Goal: Navigation & Orientation: Go to known website

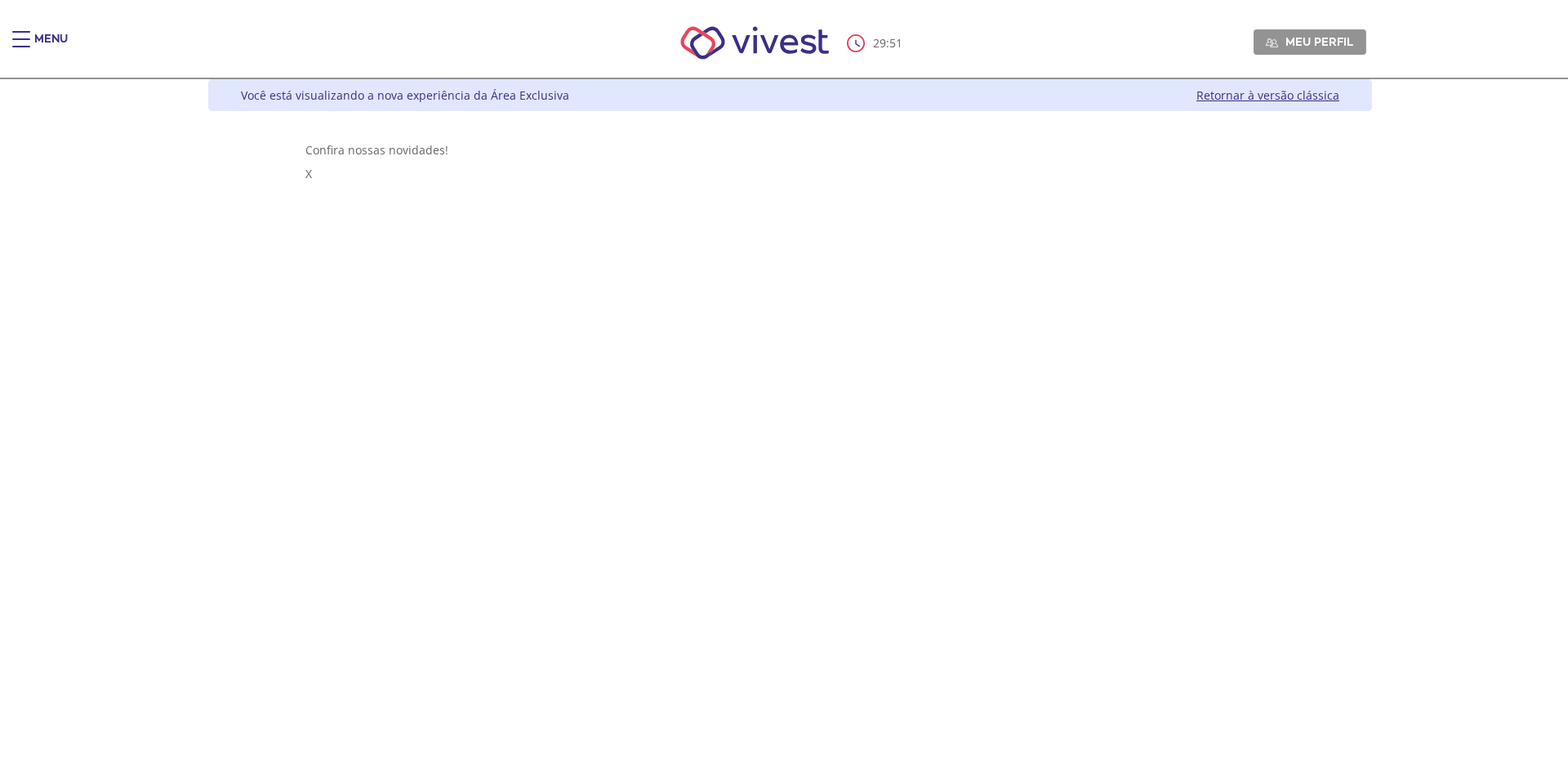
click at [1339, 94] on link "Retornar à versão clássica" at bounding box center [1267, 94] width 143 height 15
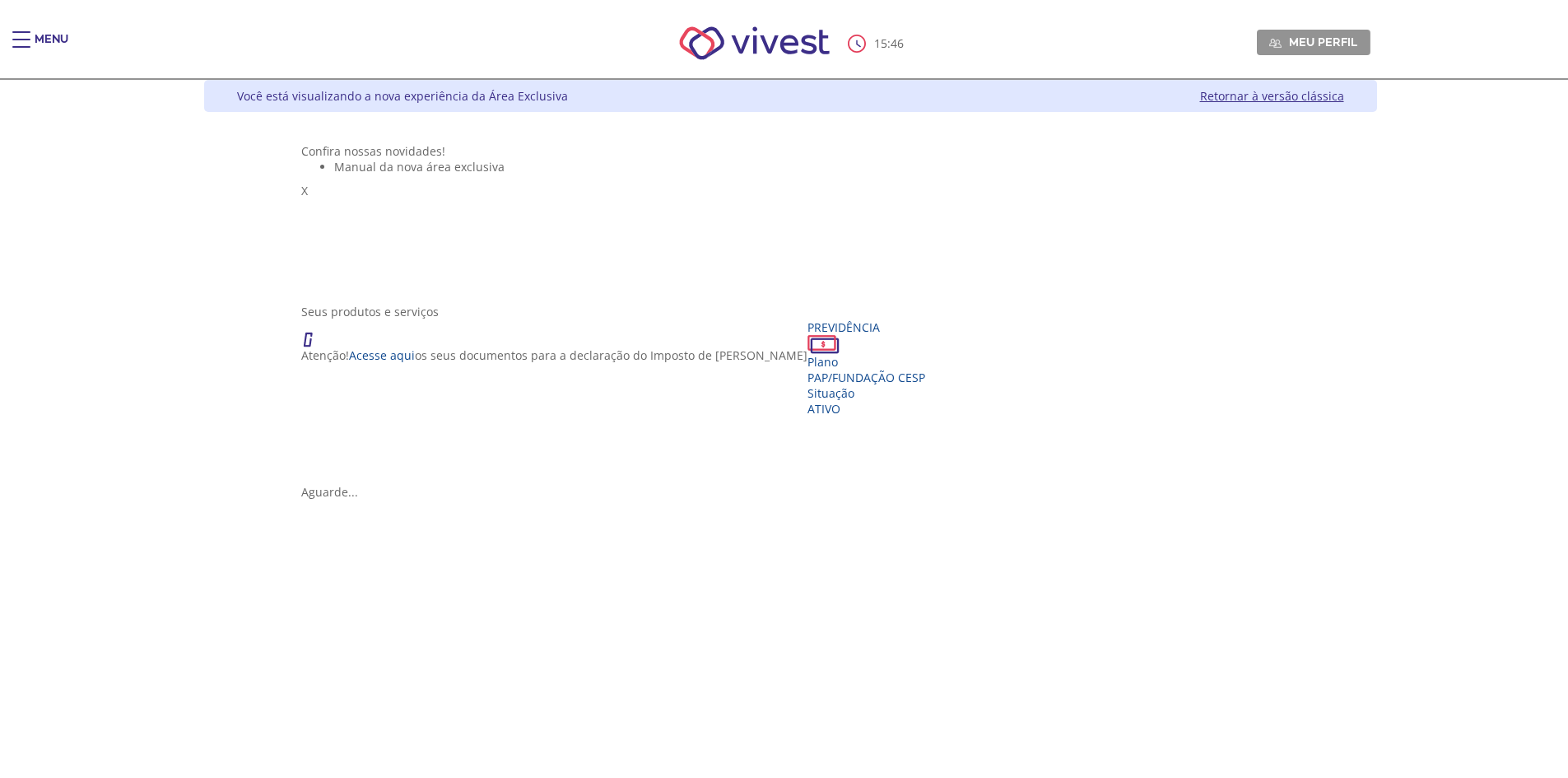
click at [1344, 95] on link "Retornar à versão clássica" at bounding box center [1272, 95] width 144 height 15
